Goal: Task Accomplishment & Management: Manage account settings

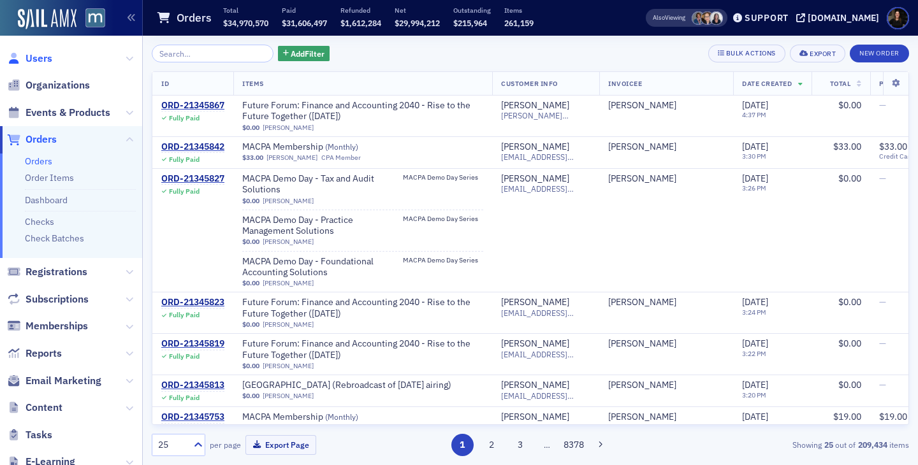
scroll to position [1015, 0]
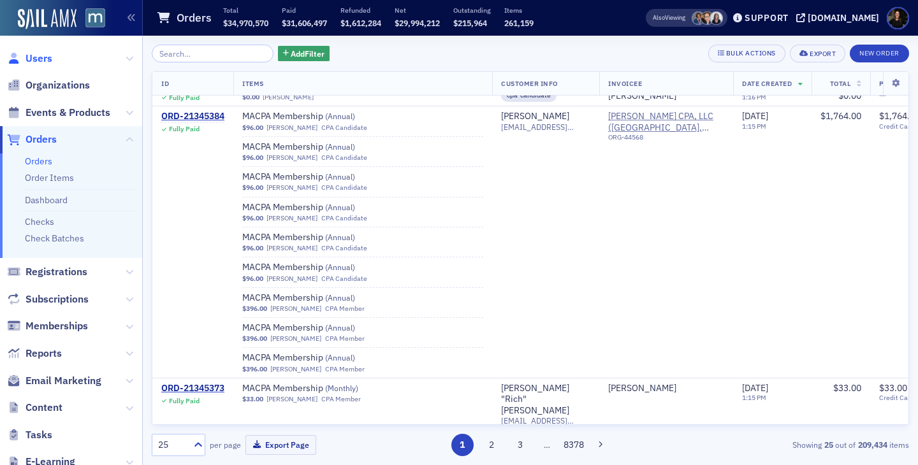
click at [45, 57] on span "Users" at bounding box center [39, 59] width 27 height 14
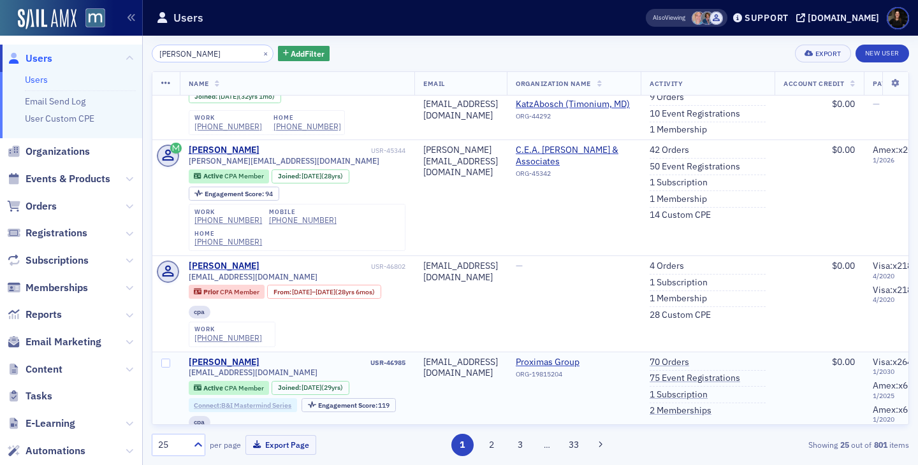
scroll to position [444, 0]
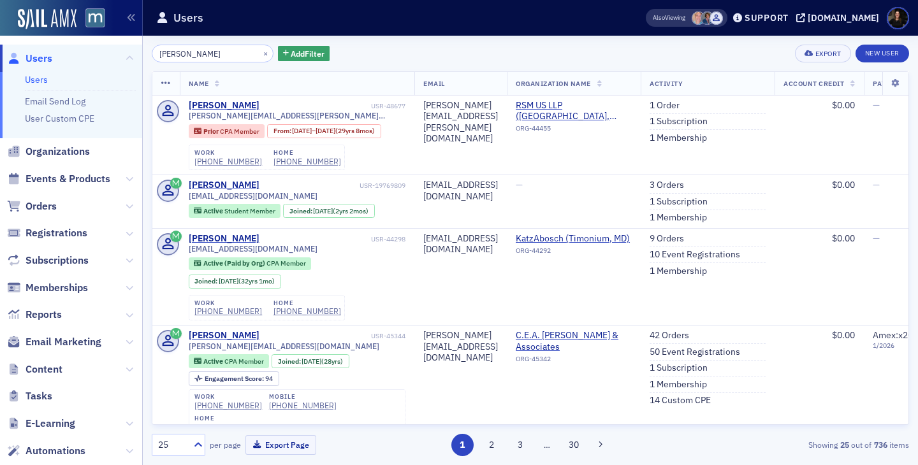
type input "chris kolter"
click at [57, 205] on span "Orders" at bounding box center [71, 206] width 142 height 27
click at [45, 205] on span "Orders" at bounding box center [41, 207] width 31 height 14
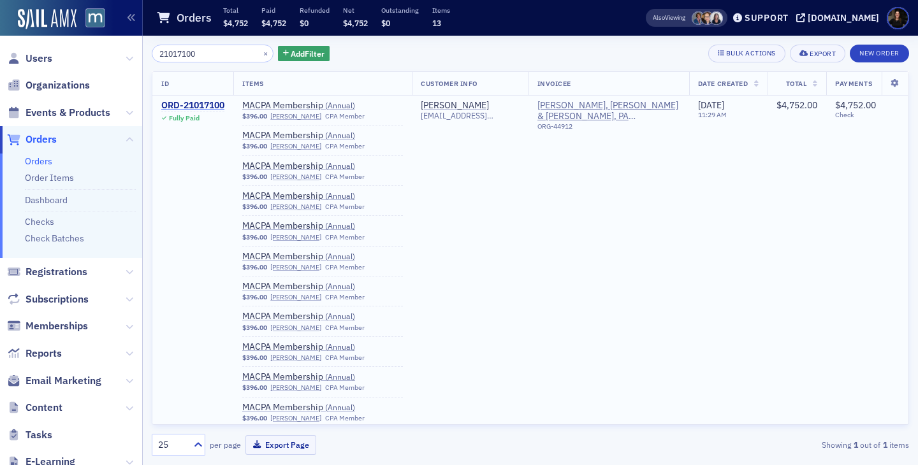
type input "21017100"
click at [207, 101] on div "ORD-21017100" at bounding box center [192, 105] width 63 height 11
click at [202, 105] on div "ORD-21017100" at bounding box center [192, 105] width 63 height 11
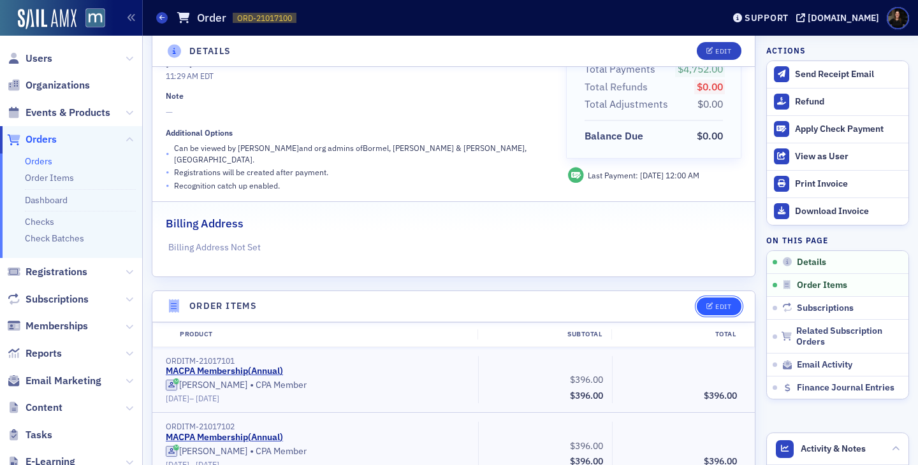
click at [703, 298] on button "Edit" at bounding box center [719, 307] width 44 height 18
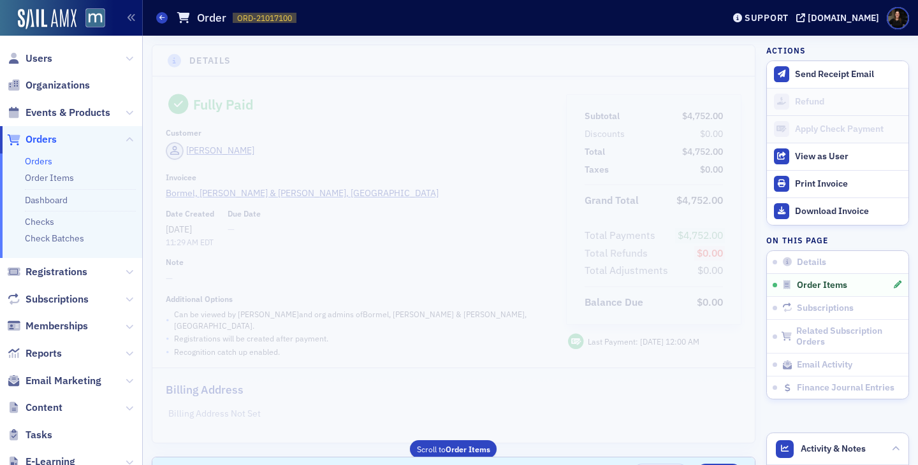
scroll to position [1318, 0]
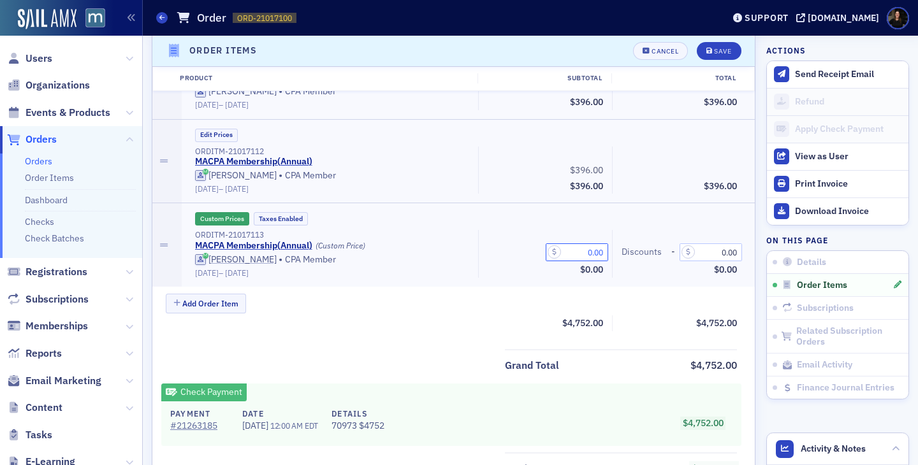
drag, startPoint x: 580, startPoint y: 242, endPoint x: 657, endPoint y: 245, distance: 77.2
click at [655, 243] on div "ORDITM-21017113 MACPA Membership ( Annual ) (Custom Price) Matthew Bormel • CPA…" at bounding box center [466, 254] width 560 height 48
click at [597, 249] on input "3.00" at bounding box center [577, 253] width 62 height 18
type input "396.00"
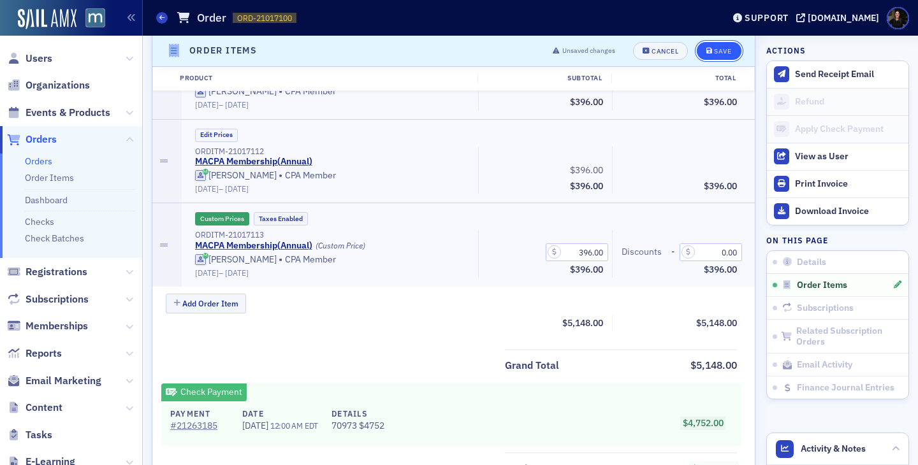
click at [708, 53] on icon "submit" at bounding box center [709, 51] width 6 height 7
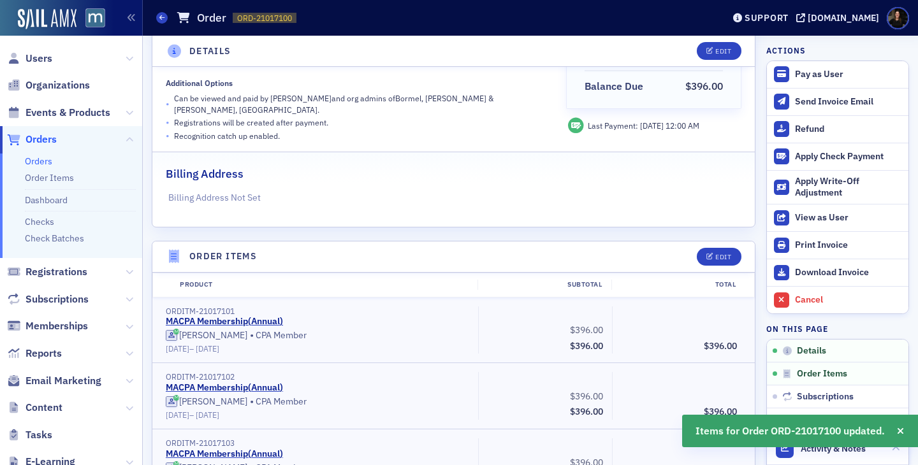
scroll to position [0, 0]
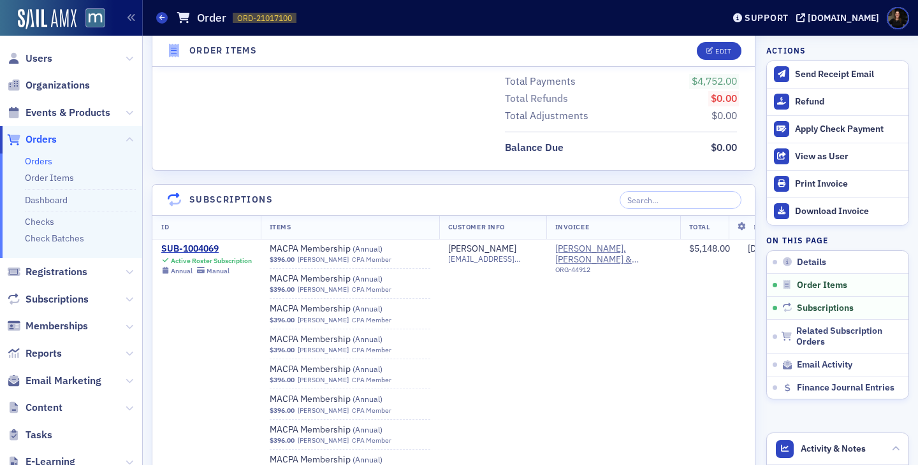
scroll to position [1, 0]
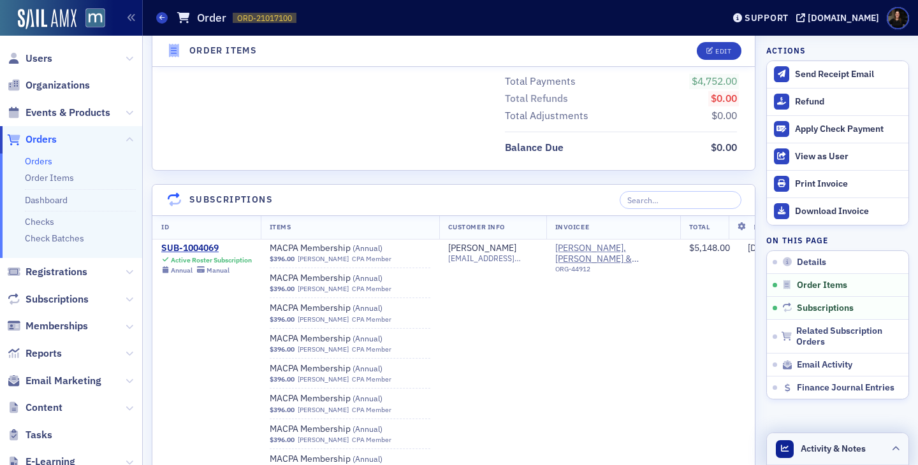
click at [805, 451] on span "Activity & Notes" at bounding box center [833, 448] width 65 height 13
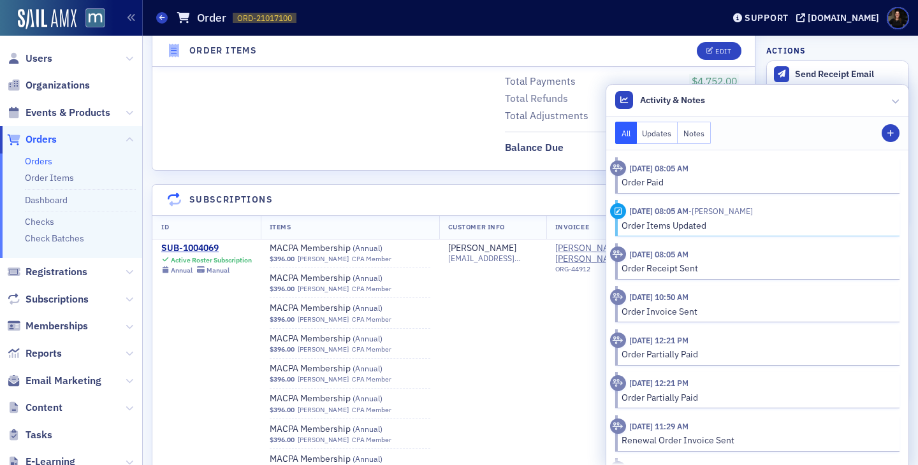
click at [655, 134] on button "Updates" at bounding box center [657, 133] width 41 height 22
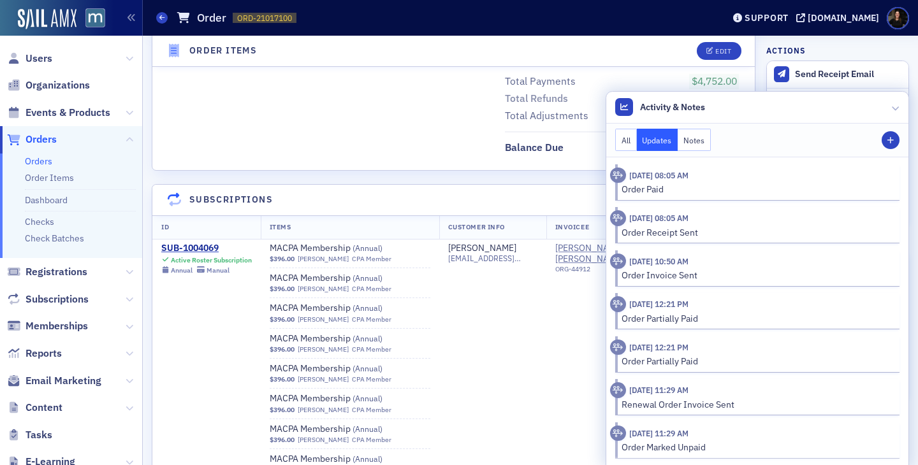
click at [700, 142] on button "Notes" at bounding box center [694, 140] width 33 height 22
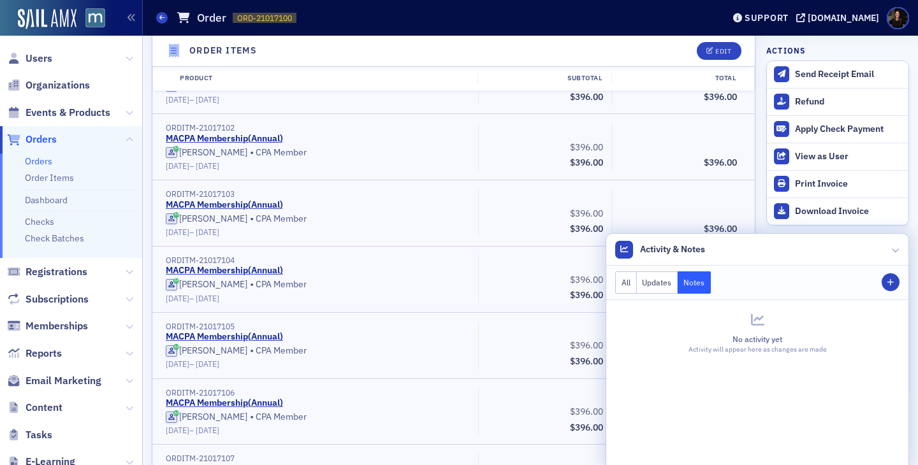
scroll to position [0, 0]
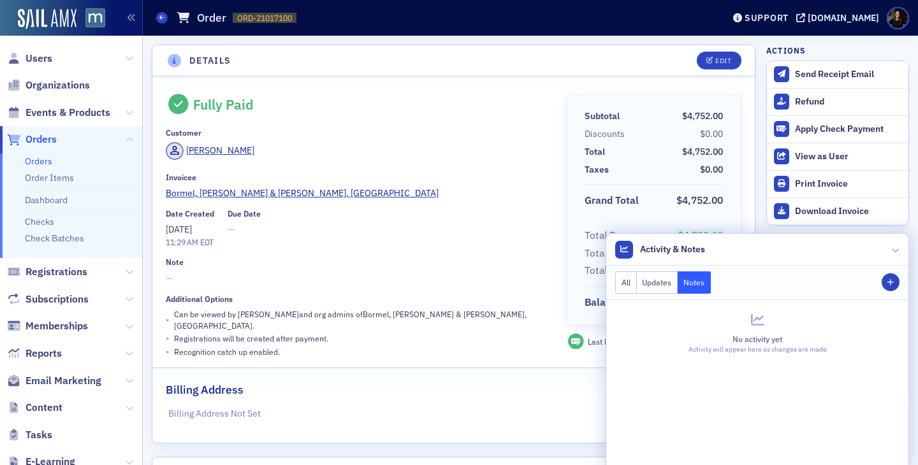
click at [40, 50] on span "Users" at bounding box center [71, 58] width 142 height 27
click at [40, 55] on span "Users" at bounding box center [39, 59] width 27 height 14
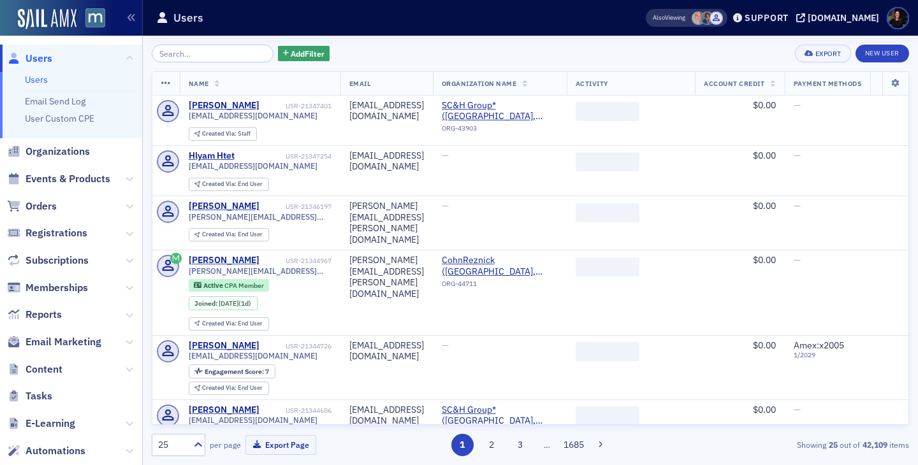
click at [188, 52] on input "search" at bounding box center [213, 54] width 122 height 18
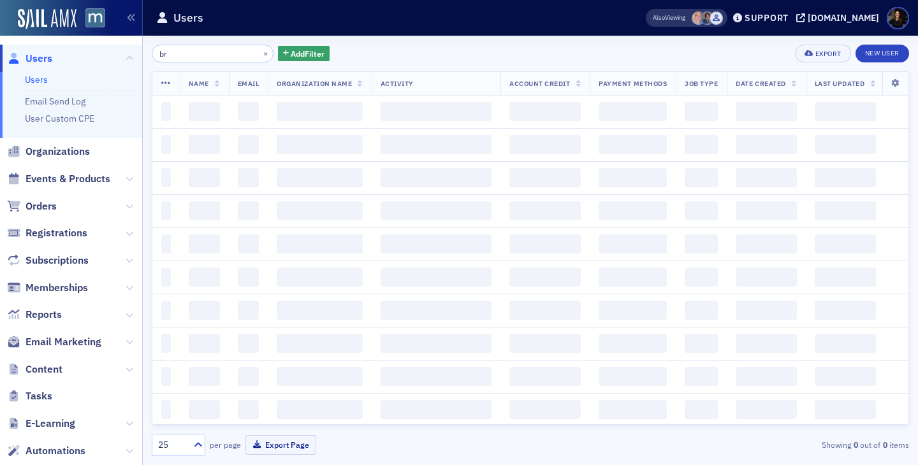
type input "b"
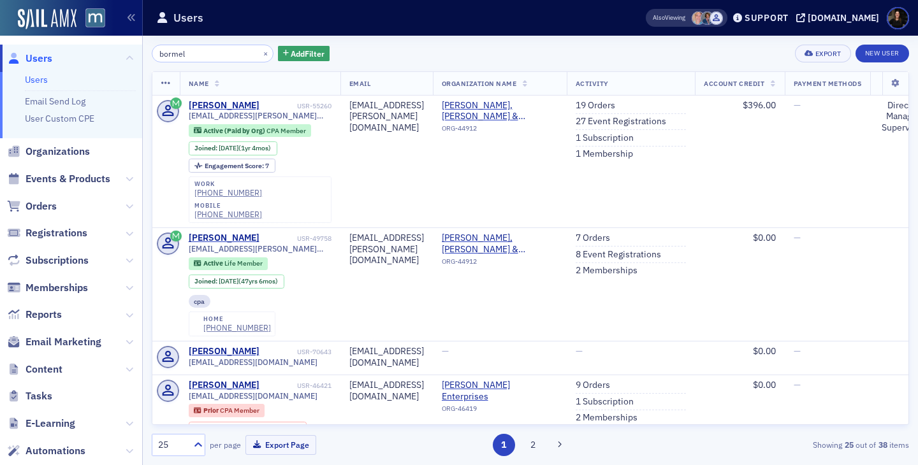
type input "bormel"
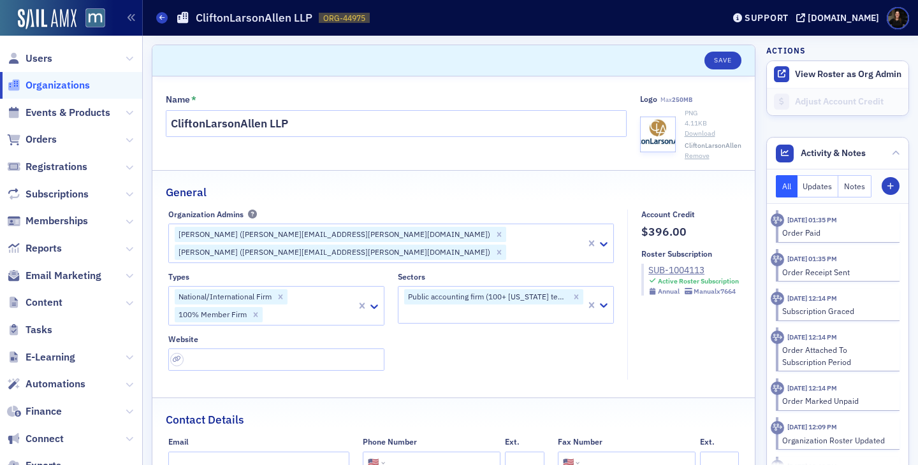
select select "US"
click at [34, 53] on span "Users" at bounding box center [39, 59] width 27 height 14
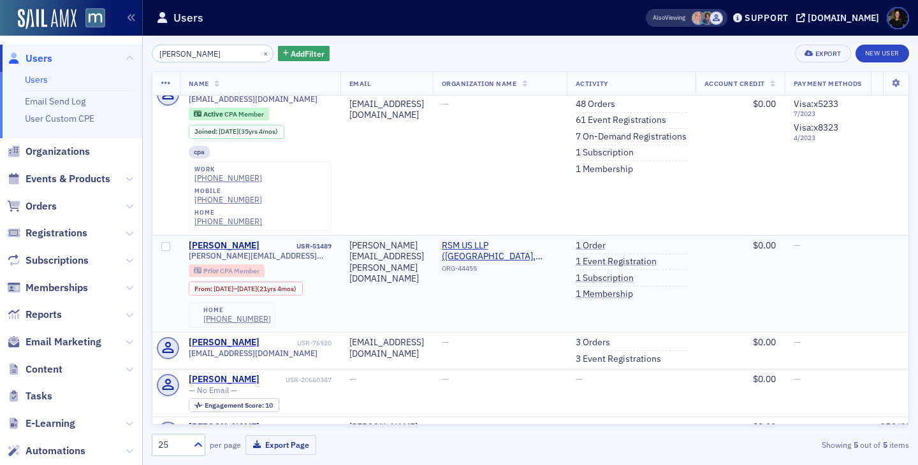
scroll to position [66, 0]
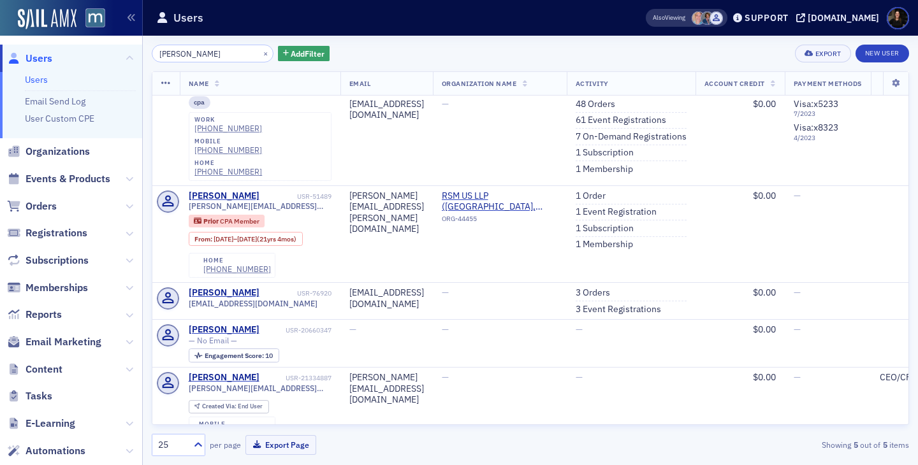
type input "[PERSON_NAME]"
